Goal: Information Seeking & Learning: Check status

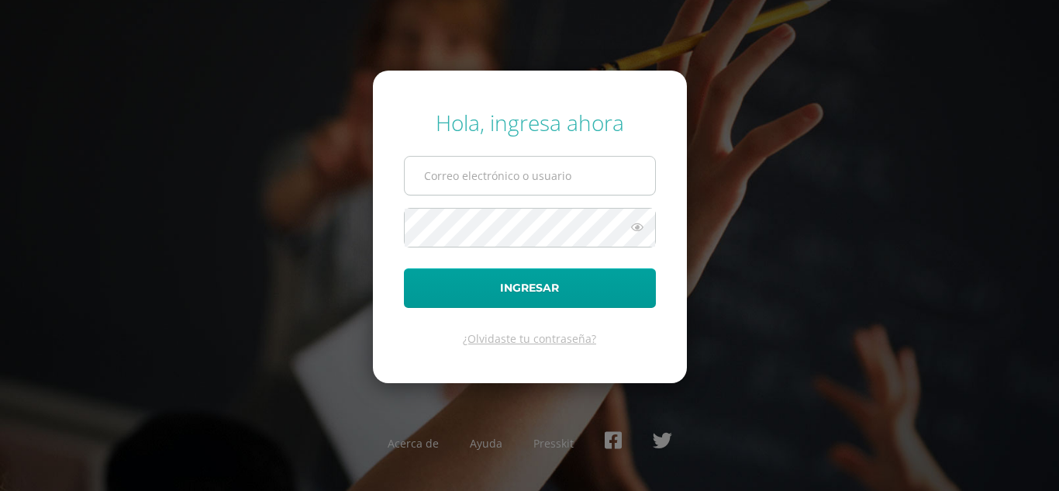
click at [453, 171] on input "text" at bounding box center [530, 176] width 250 height 38
type input "[EMAIL_ADDRESS][DOMAIN_NAME]"
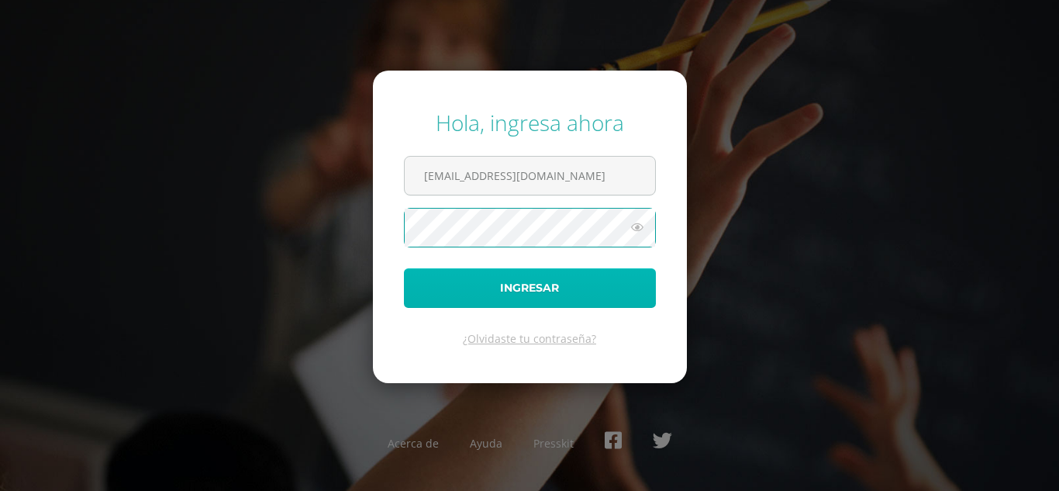
click at [536, 294] on button "Ingresar" at bounding box center [530, 288] width 252 height 40
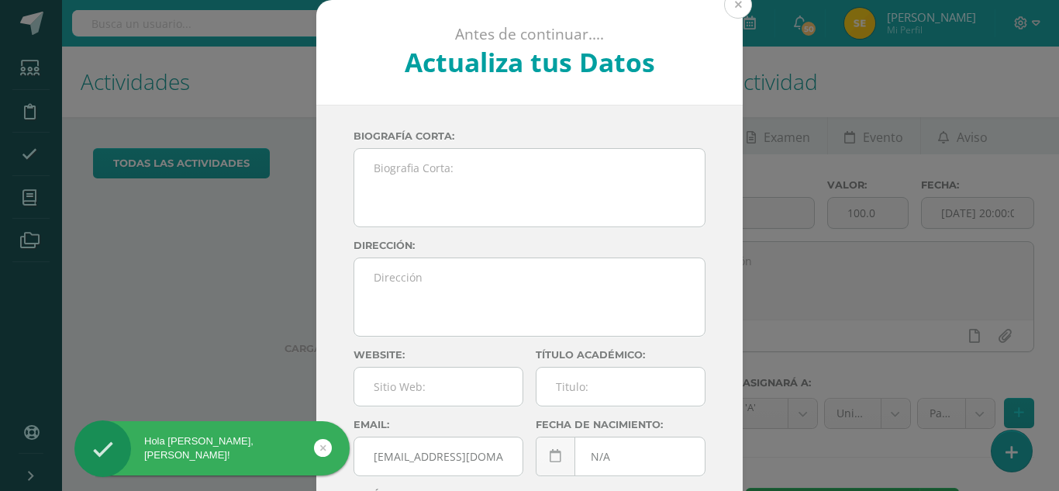
click at [739, 4] on button at bounding box center [738, 5] width 28 height 28
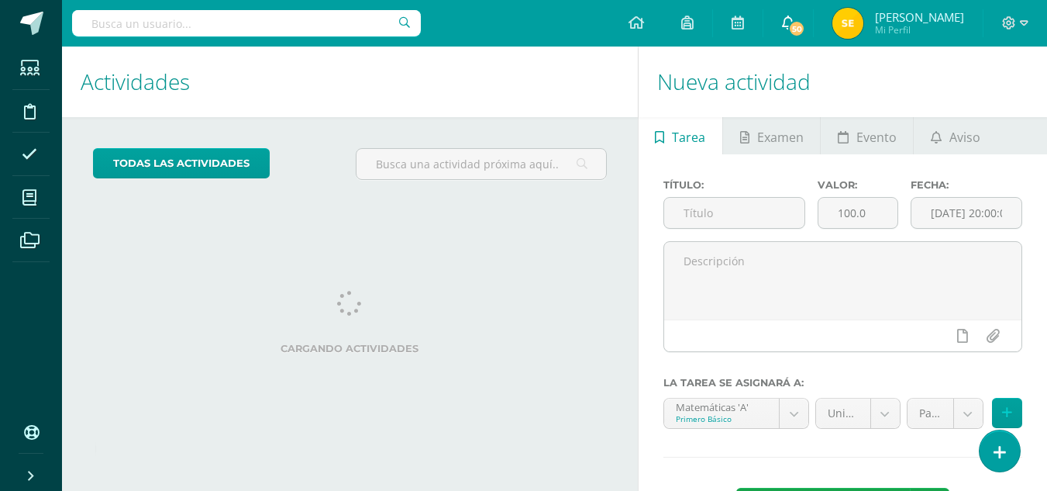
click at [784, 22] on icon at bounding box center [788, 23] width 12 height 14
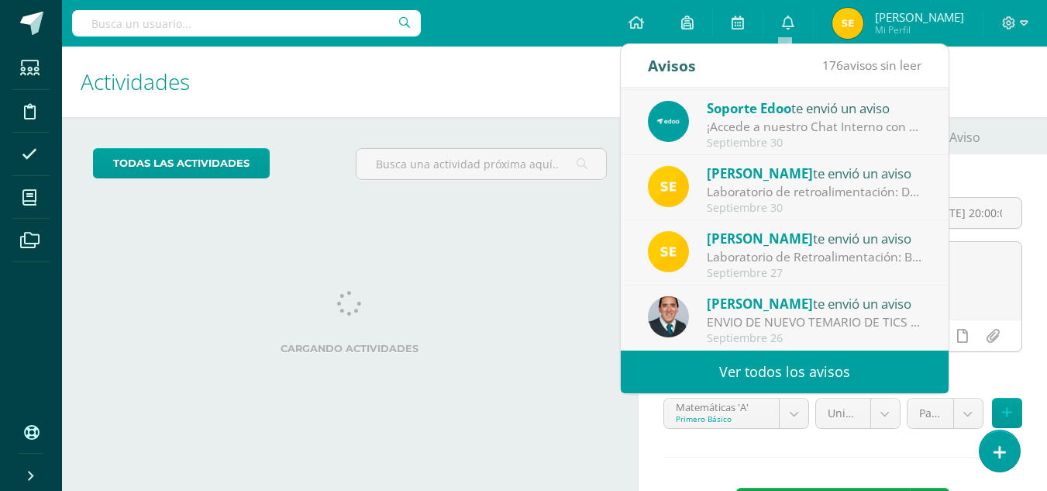
scroll to position [64, 0]
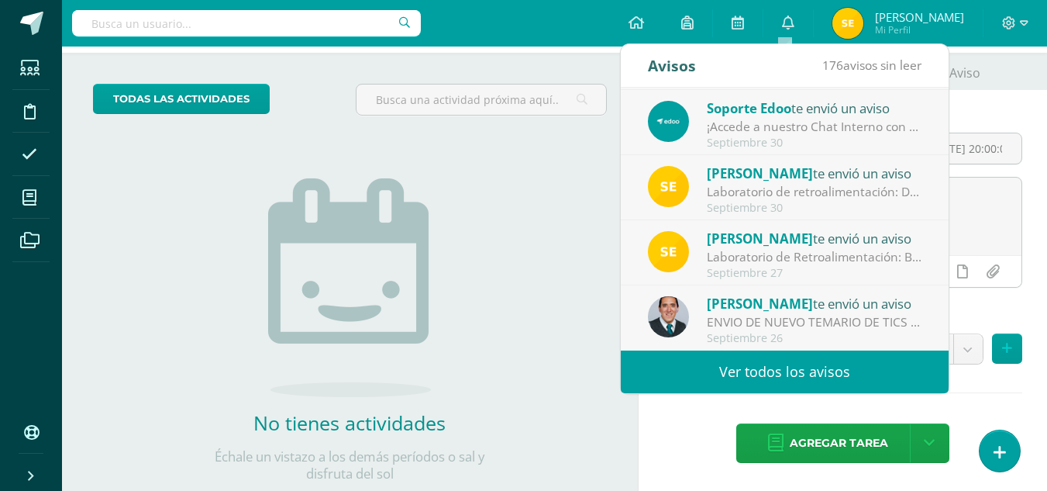
click at [784, 361] on link "Ver todos los avisos" at bounding box center [785, 371] width 328 height 43
click at [781, 374] on link "Ver todos los avisos" at bounding box center [785, 371] width 328 height 43
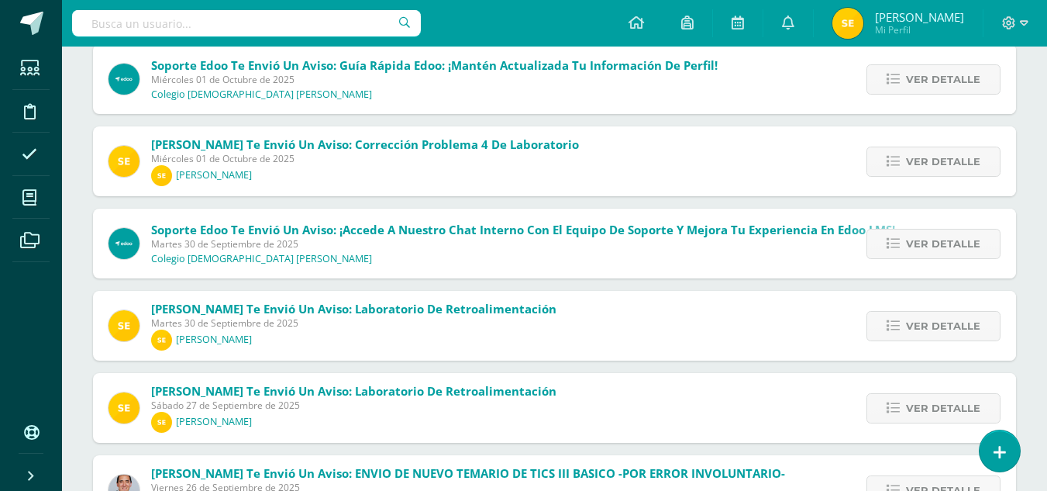
scroll to position [388, 0]
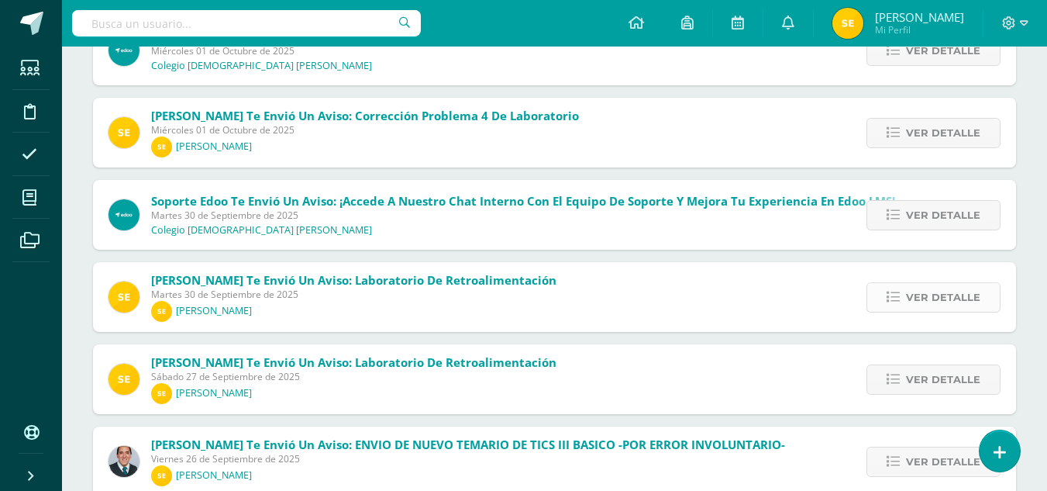
click at [942, 302] on span "Ver detalle" at bounding box center [943, 297] width 74 height 29
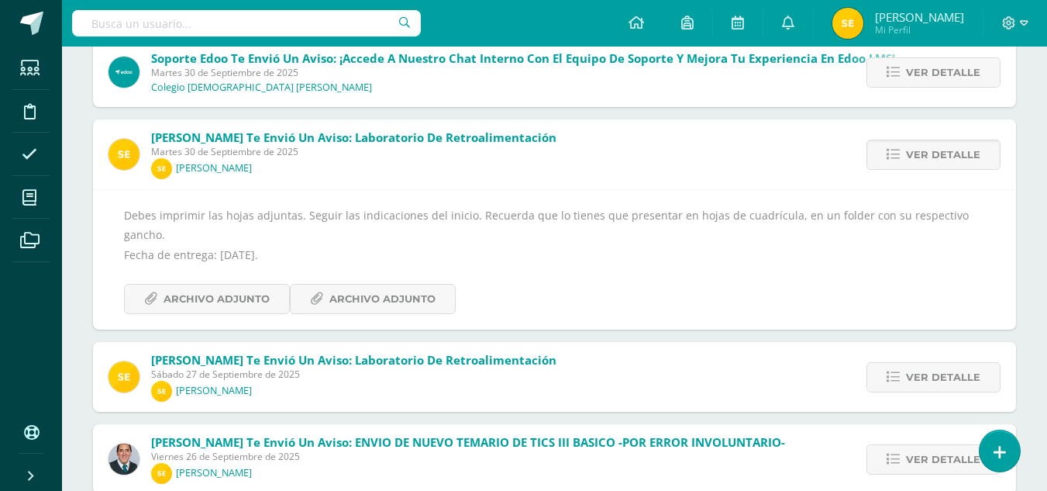
scroll to position [620, 0]
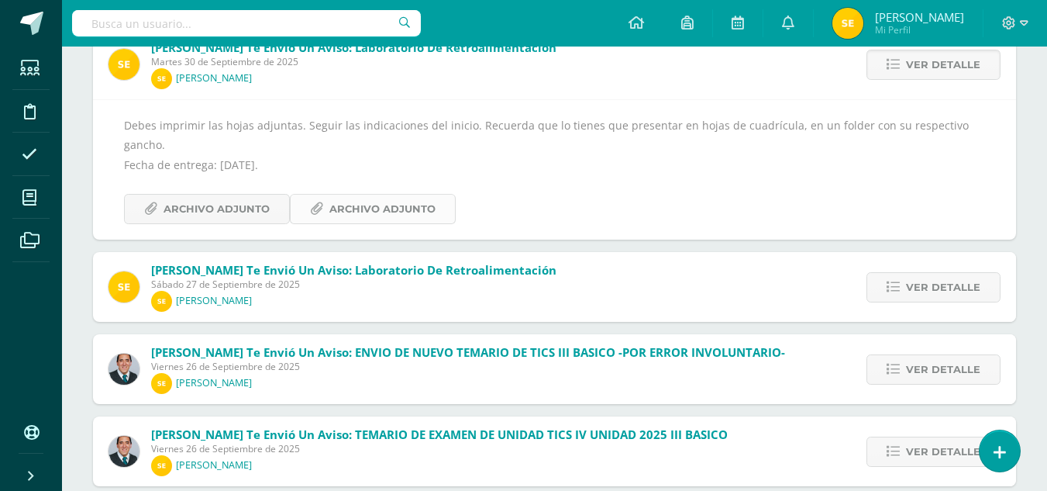
click at [370, 196] on span "Archivo Adjunto" at bounding box center [382, 209] width 106 height 29
click at [212, 195] on span "Archivo Adjunto" at bounding box center [217, 209] width 106 height 29
click at [973, 273] on span "Ver detalle" at bounding box center [943, 287] width 74 height 29
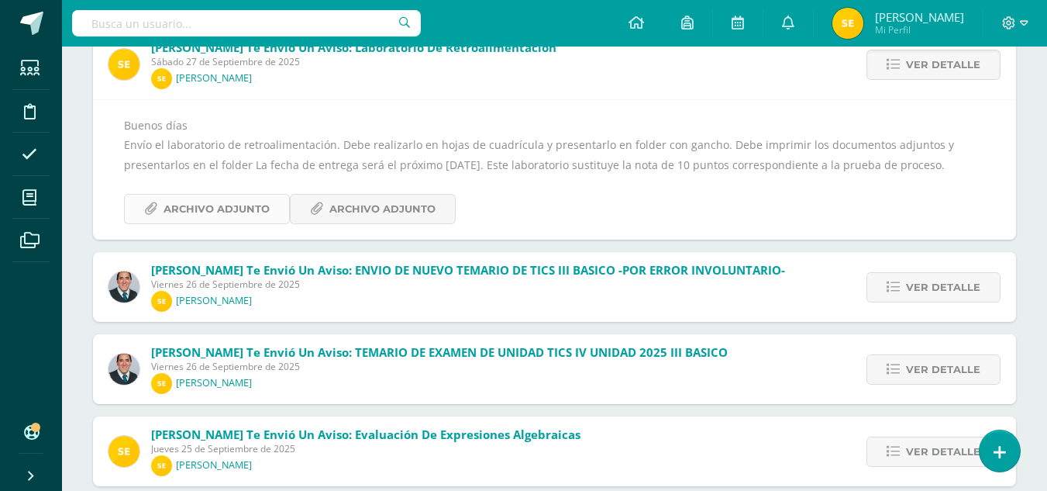
click at [230, 223] on span "Archivo Adjunto" at bounding box center [217, 209] width 106 height 29
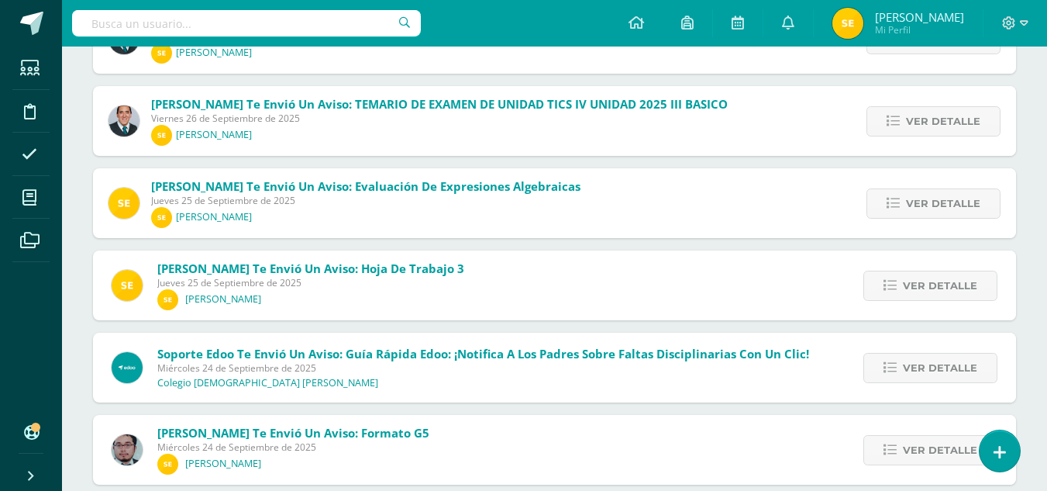
scroll to position [873, 0]
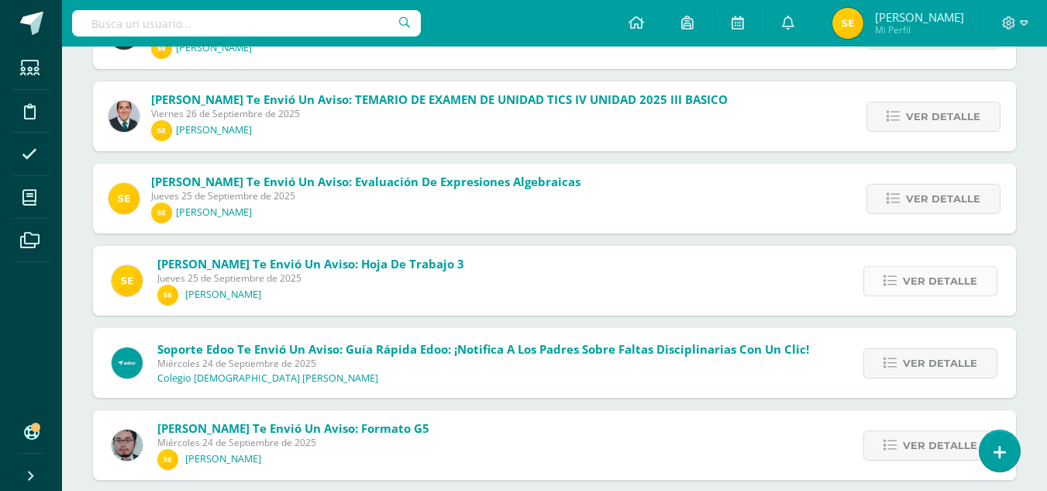
click at [944, 295] on span "Ver detalle" at bounding box center [940, 281] width 74 height 29
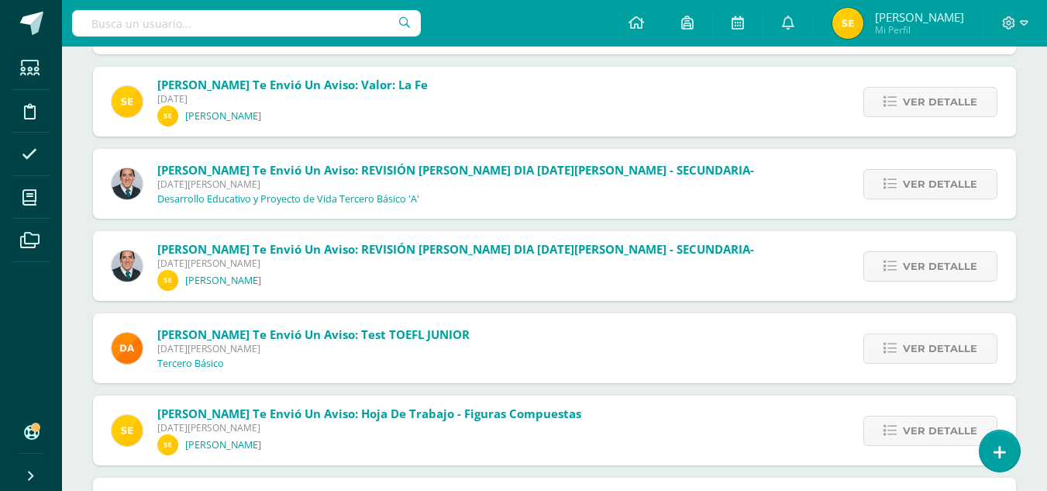
scroll to position [5426, 0]
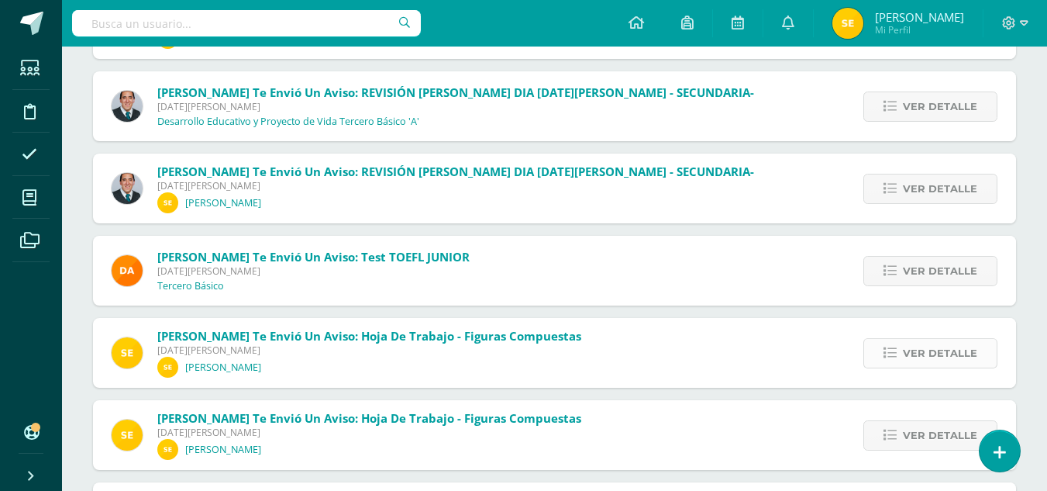
click at [933, 353] on span "Ver detalle" at bounding box center [940, 353] width 74 height 29
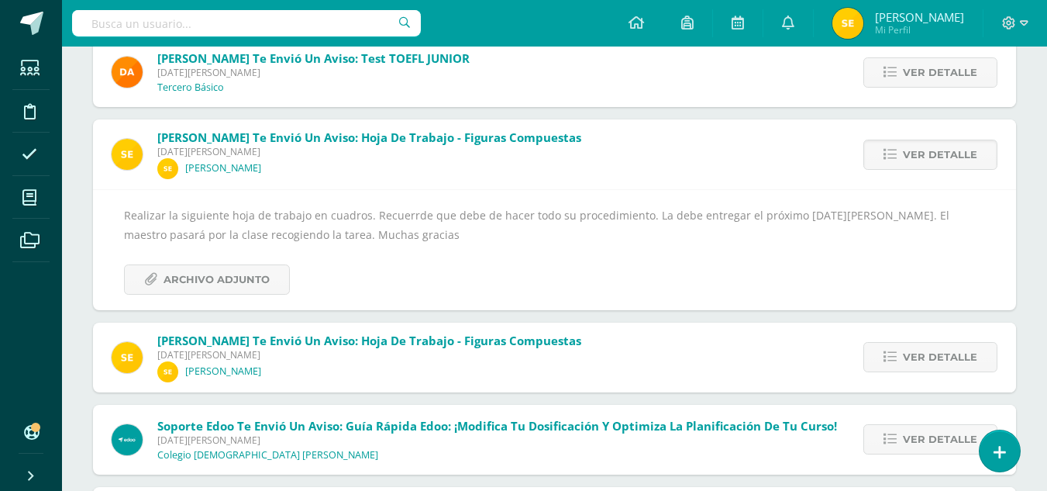
scroll to position [5330, 0]
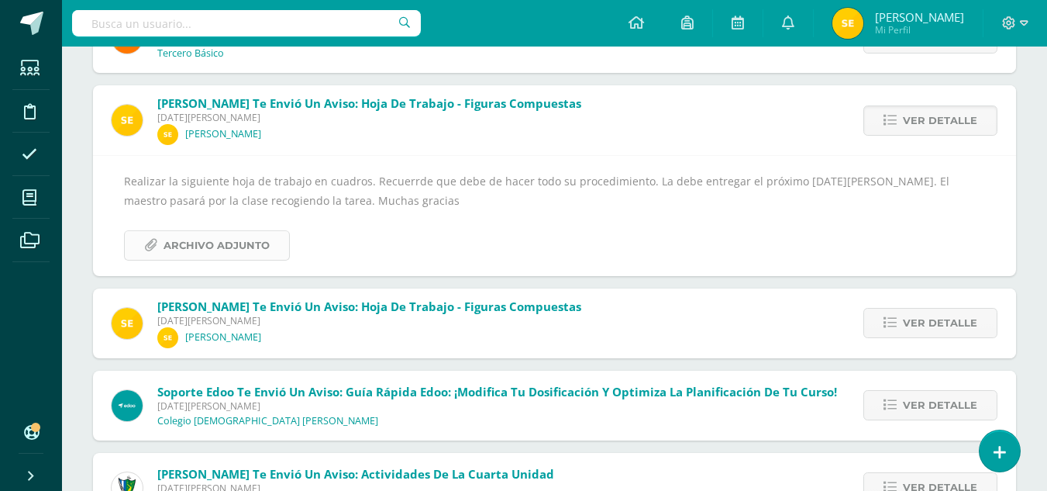
click at [208, 248] on span "Archivo Adjunto" at bounding box center [217, 245] width 106 height 29
click at [954, 327] on span "Ver detalle" at bounding box center [940, 323] width 74 height 29
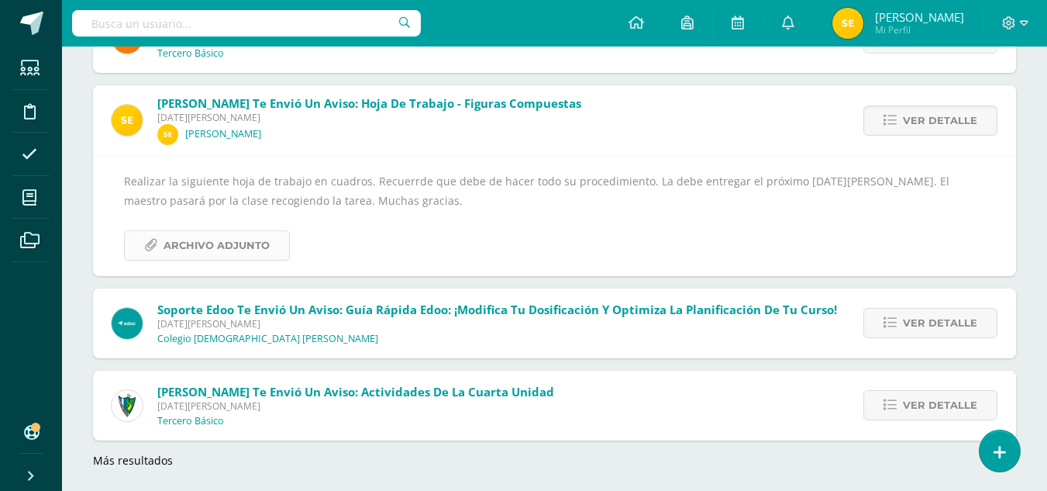
click at [222, 242] on span "Archivo Adjunto" at bounding box center [217, 245] width 106 height 29
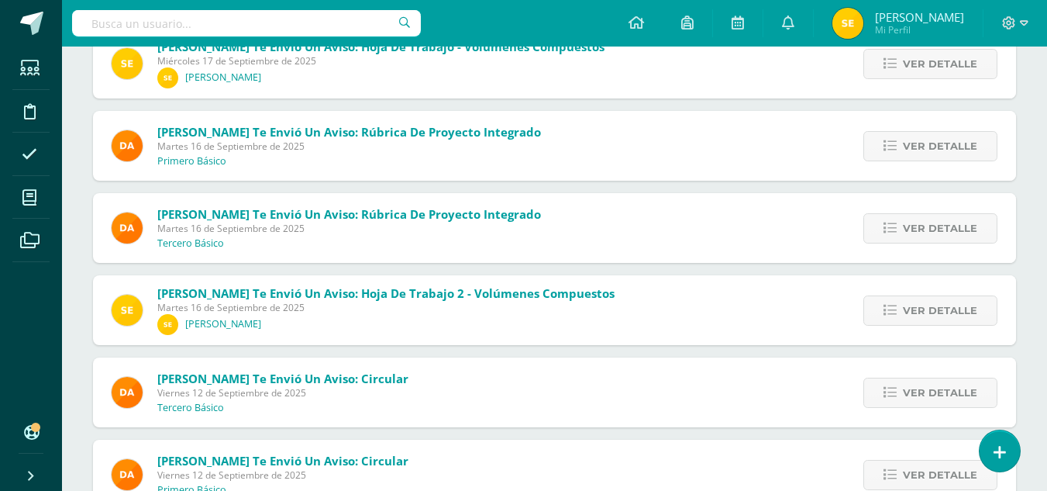
scroll to position [2020, 0]
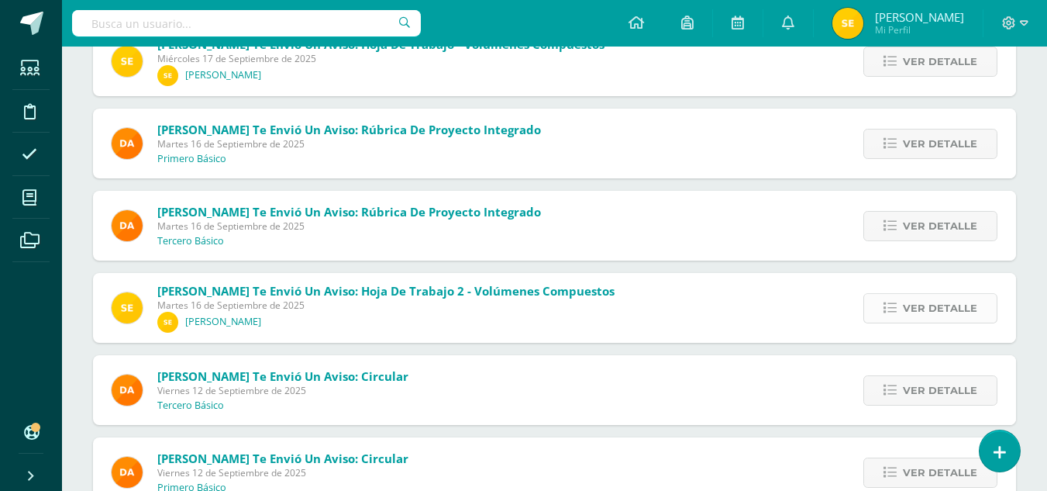
click at [943, 309] on span "Ver detalle" at bounding box center [940, 308] width 74 height 29
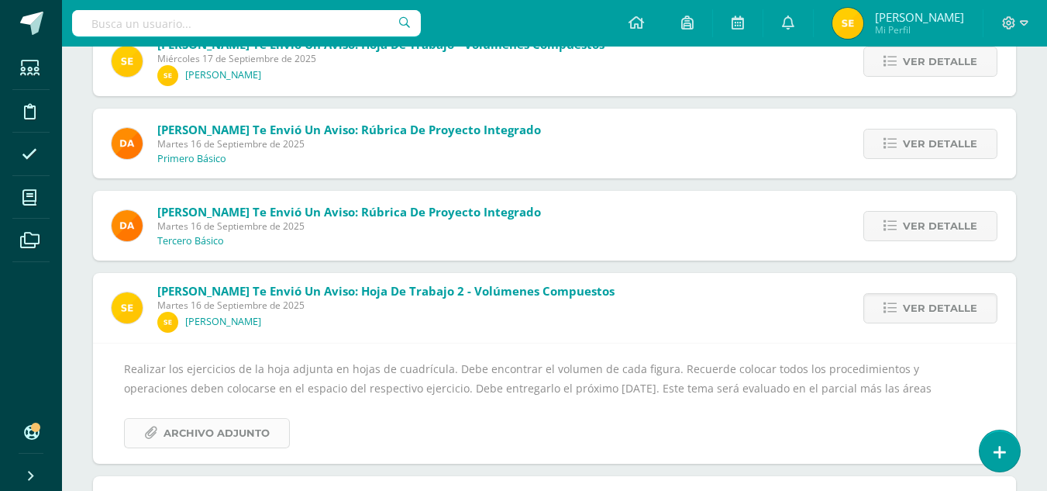
click at [218, 432] on span "Archivo Adjunto" at bounding box center [217, 433] width 106 height 29
